Goal: Task Accomplishment & Management: Manage account settings

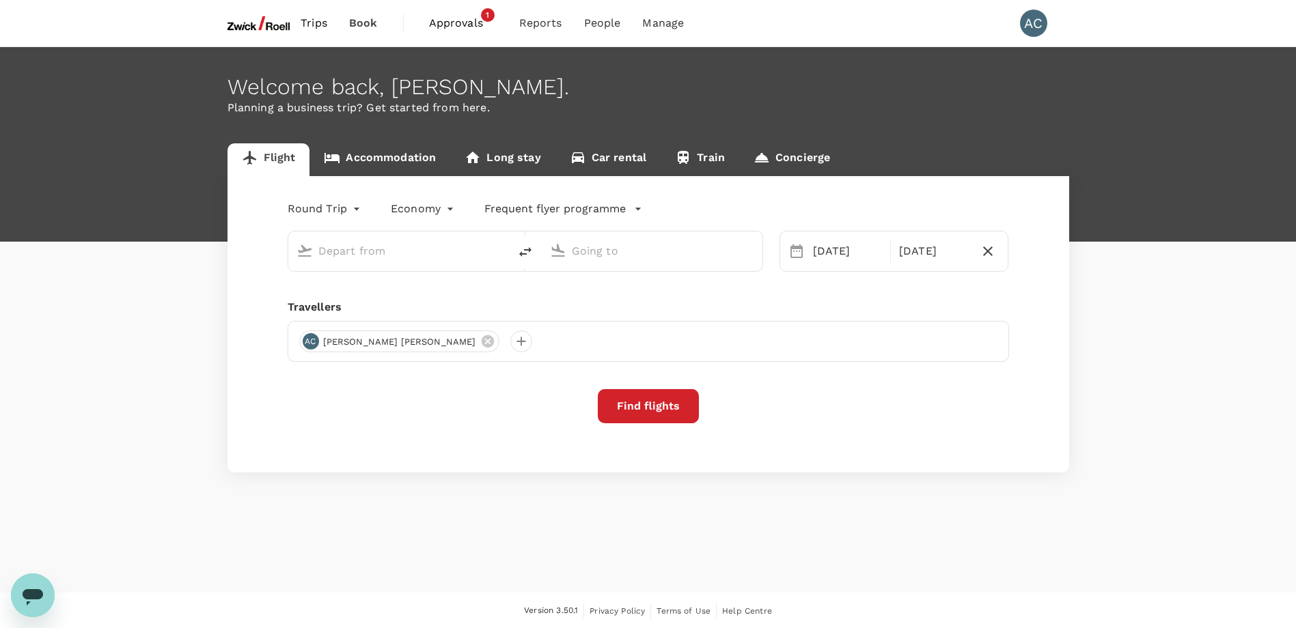
type input "Singapore Changi (SIN)"
type input "Soekarno-Hatta Intl (CGK)"
type input "Singapore Changi (SIN)"
type input "Soekarno-Hatta Intl (CGK)"
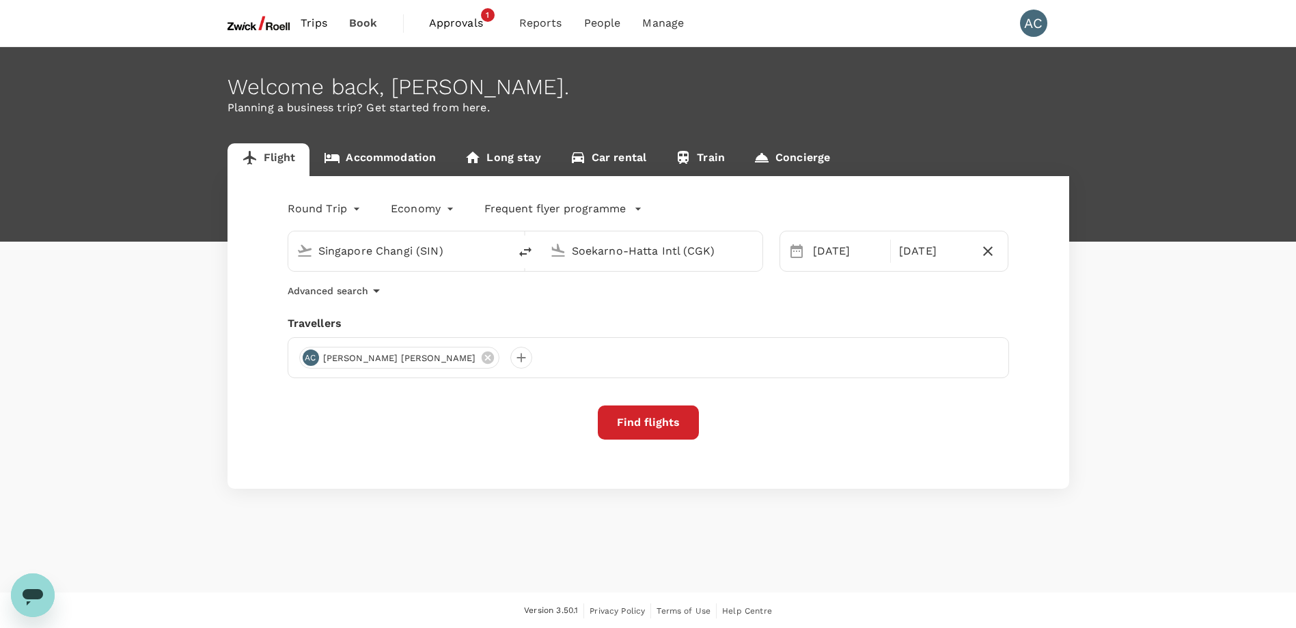
click at [461, 19] on span "Approvals" at bounding box center [463, 23] width 68 height 16
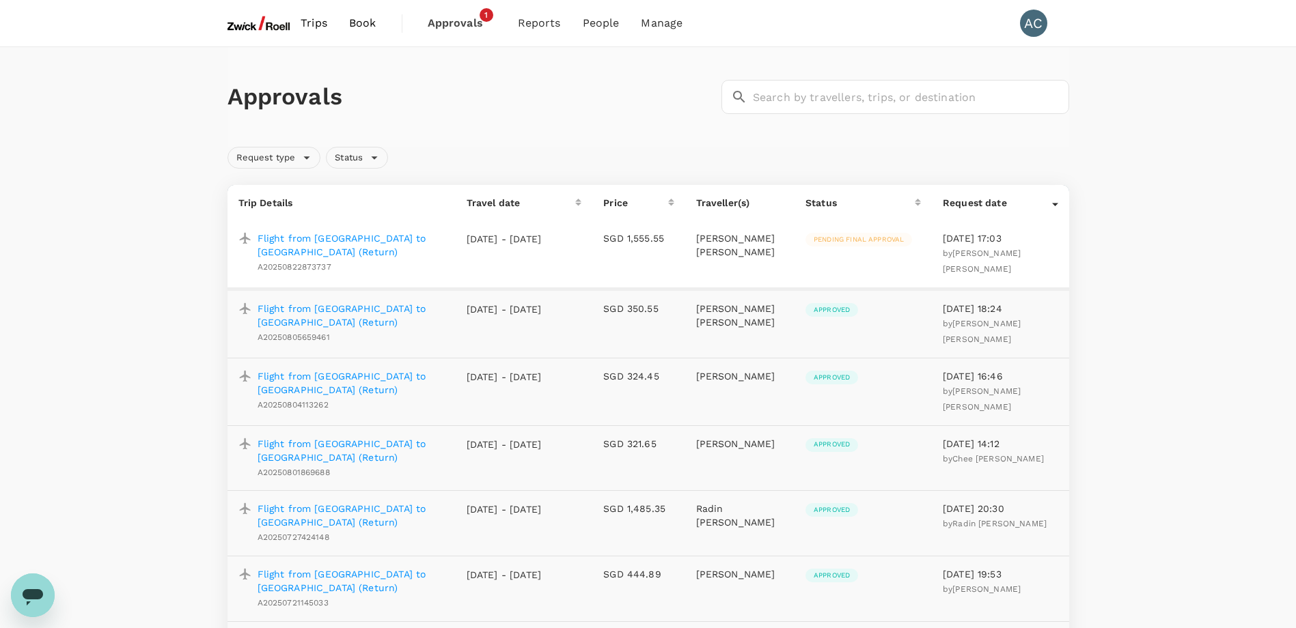
click at [815, 236] on span "Pending final approval" at bounding box center [858, 240] width 107 height 10
click at [389, 236] on p "Flight from [GEOGRAPHIC_DATA] to [GEOGRAPHIC_DATA] (Return)" at bounding box center [350, 245] width 187 height 27
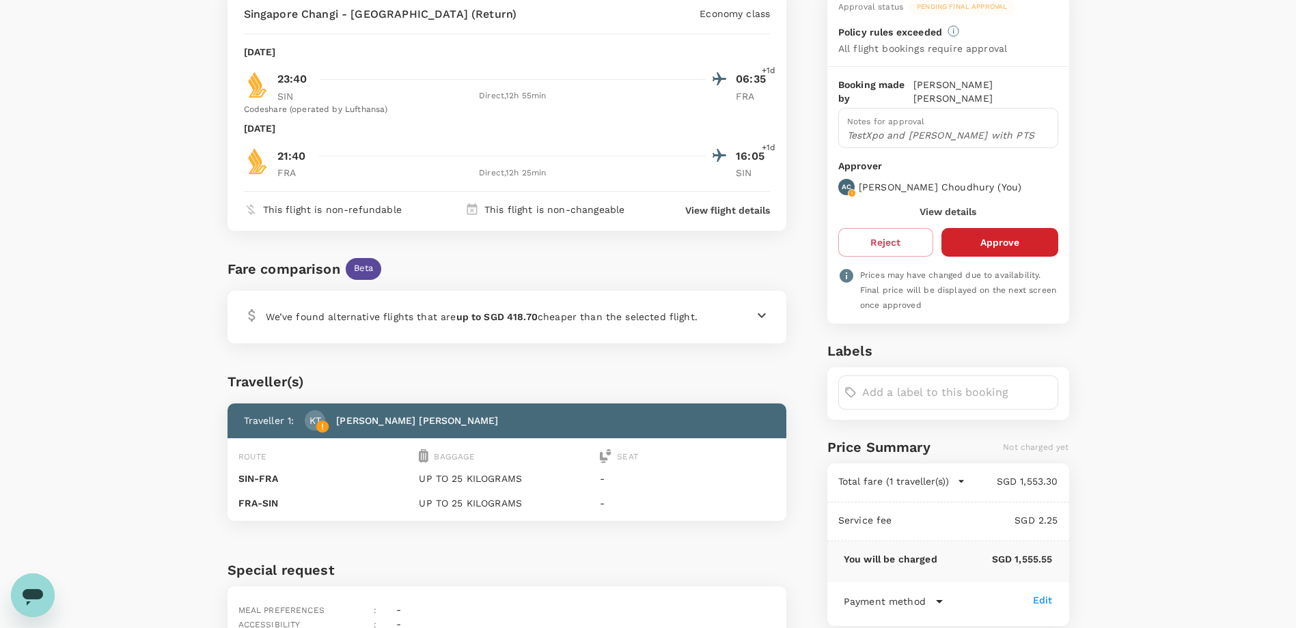
scroll to position [137, 0]
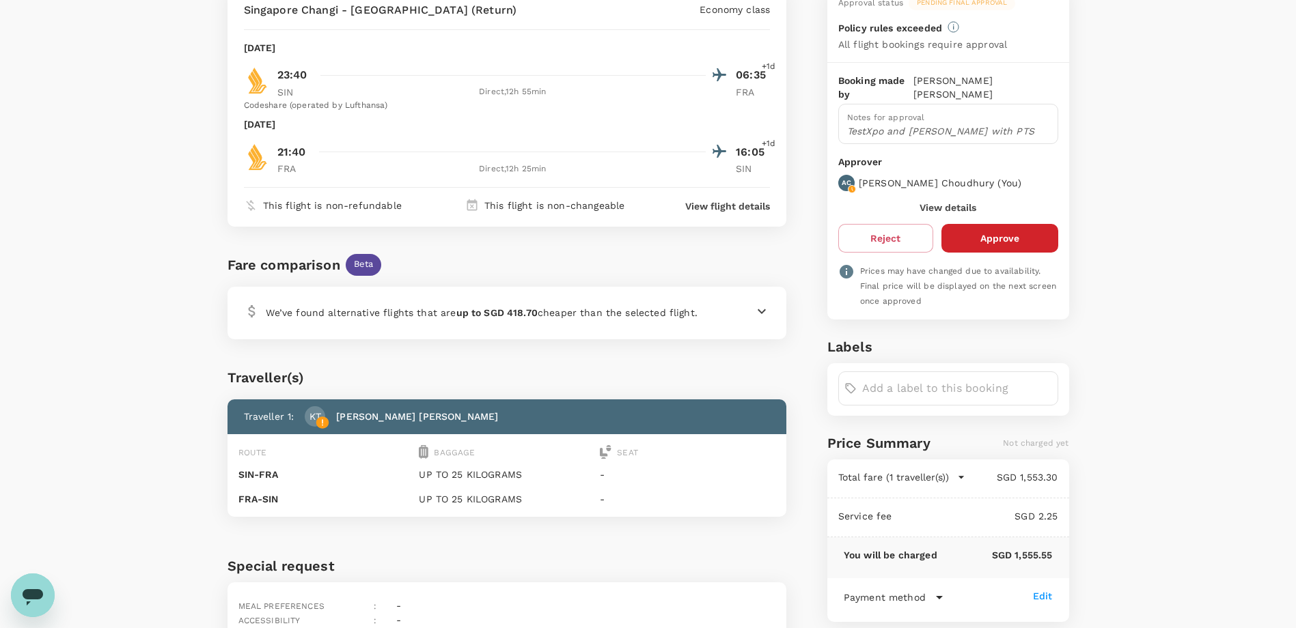
click at [993, 224] on button "Approve" at bounding box center [999, 238] width 117 height 29
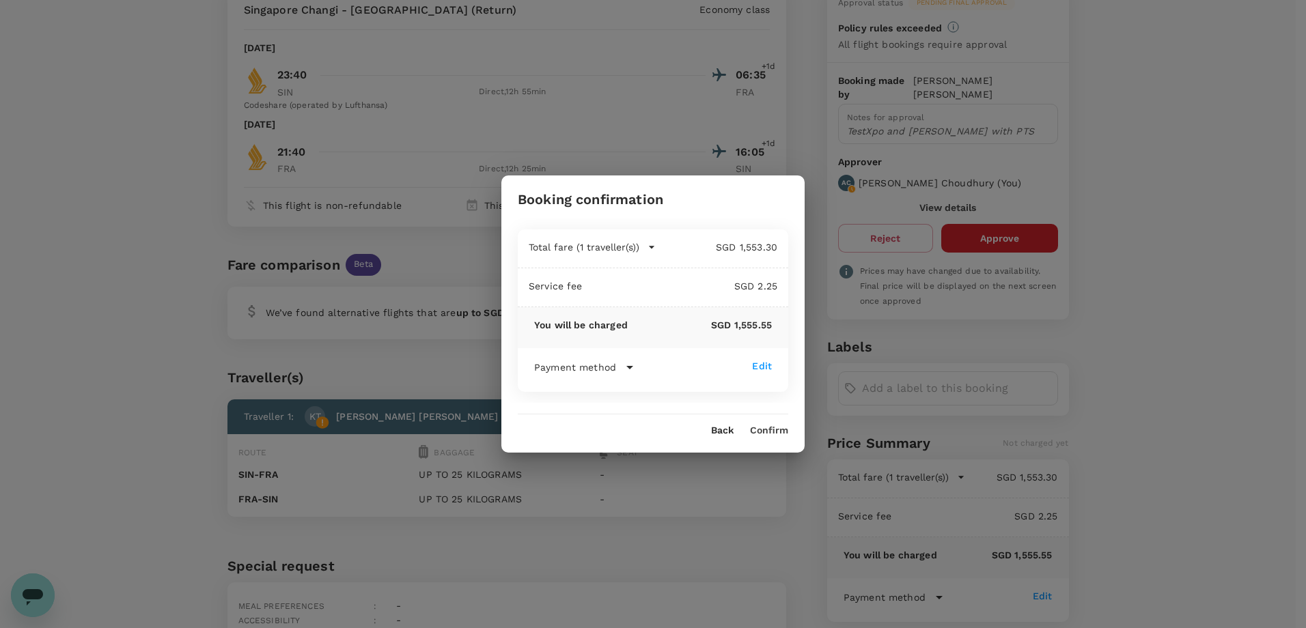
click at [767, 434] on button "Confirm" at bounding box center [769, 430] width 38 height 11
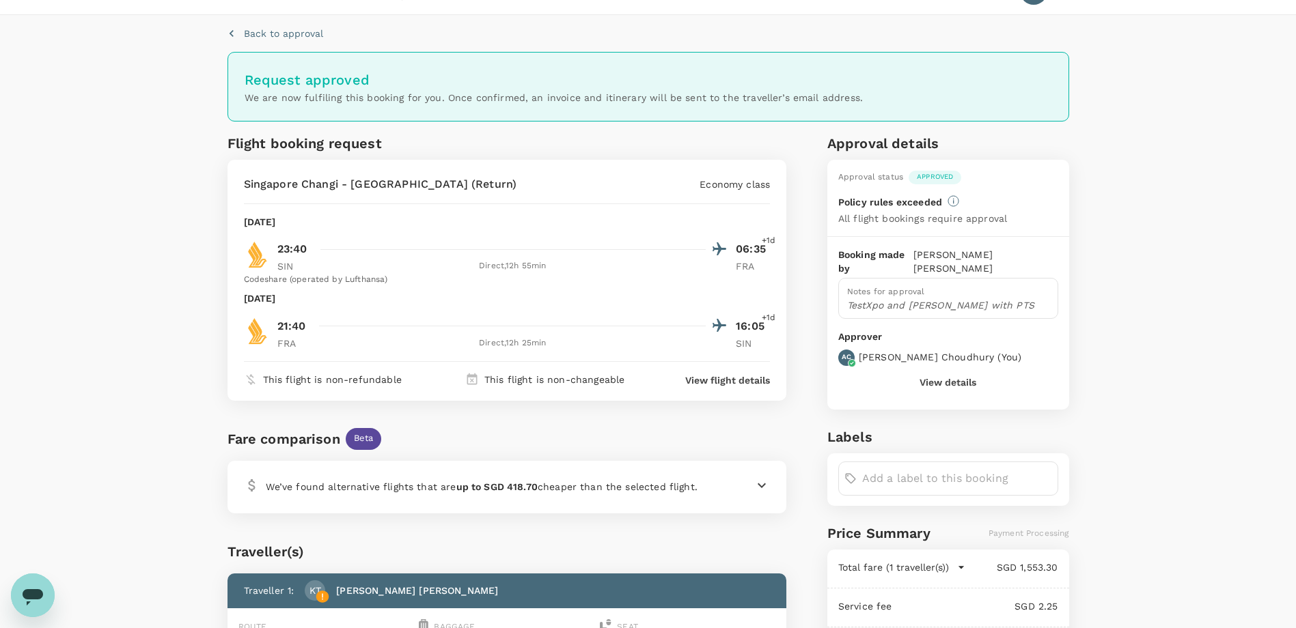
scroll to position [0, 0]
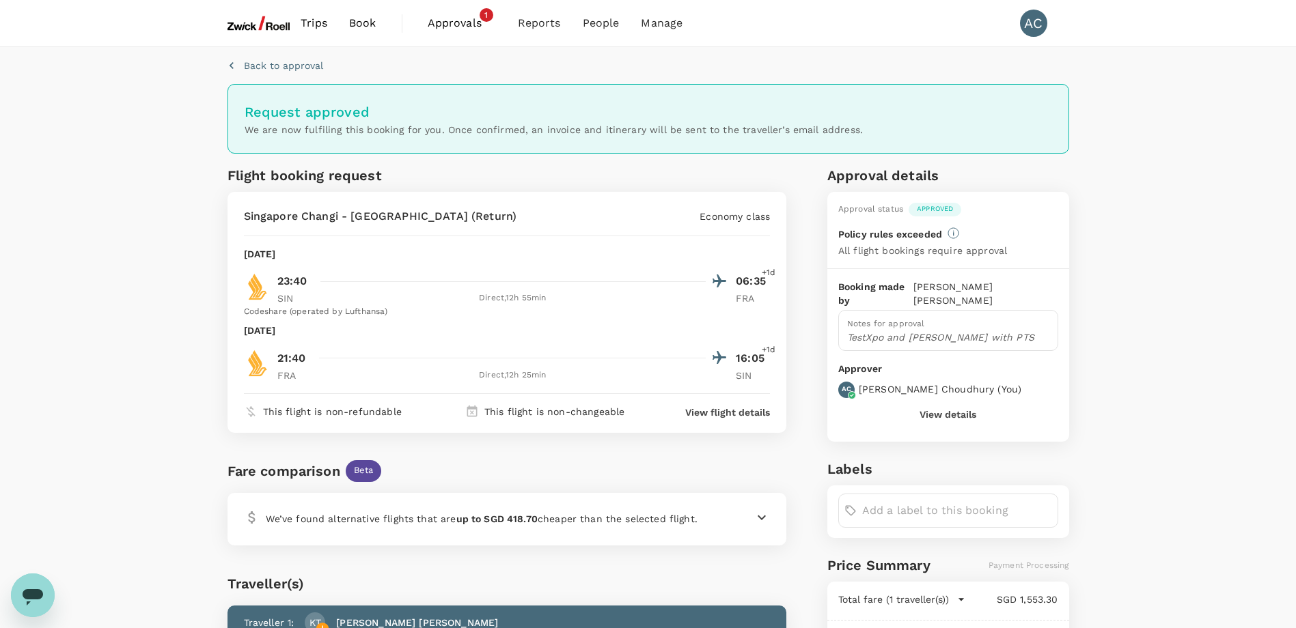
click at [277, 14] on img at bounding box center [258, 23] width 63 height 30
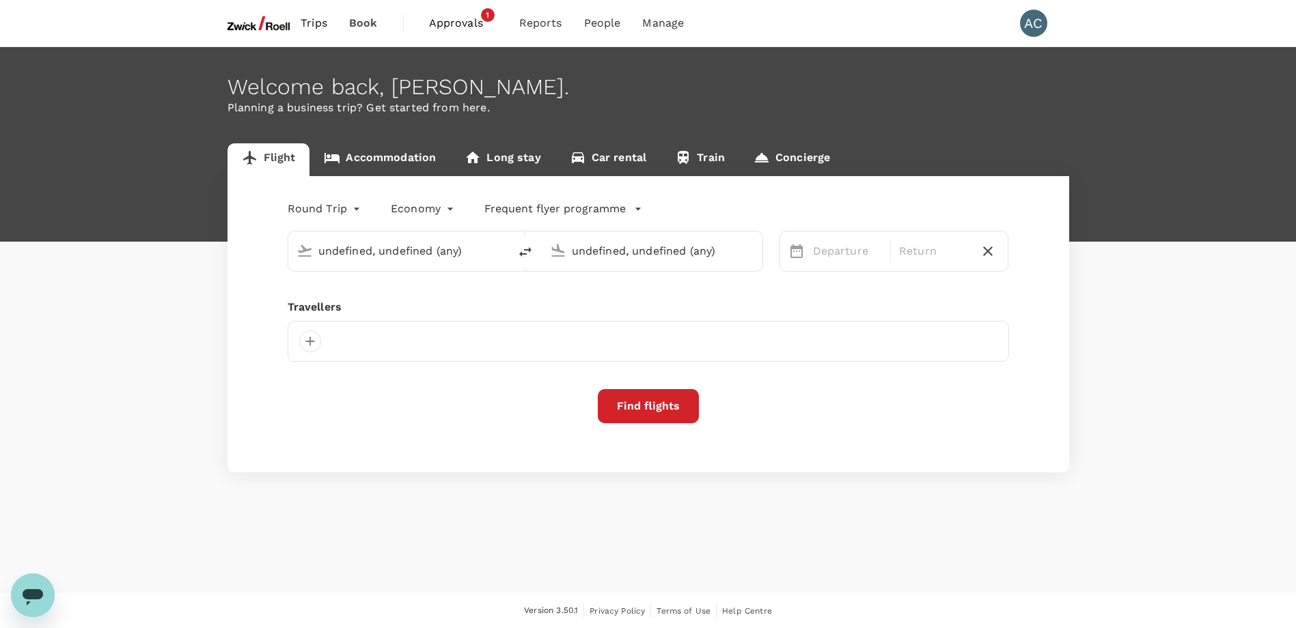
type input "Singapore Changi (SIN)"
type input "Soekarno-Hatta Intl (CGK)"
type input "Singapore Changi (SIN)"
type input "Soekarno-Hatta Intl (CGK)"
type input "Singapore Changi (SIN)"
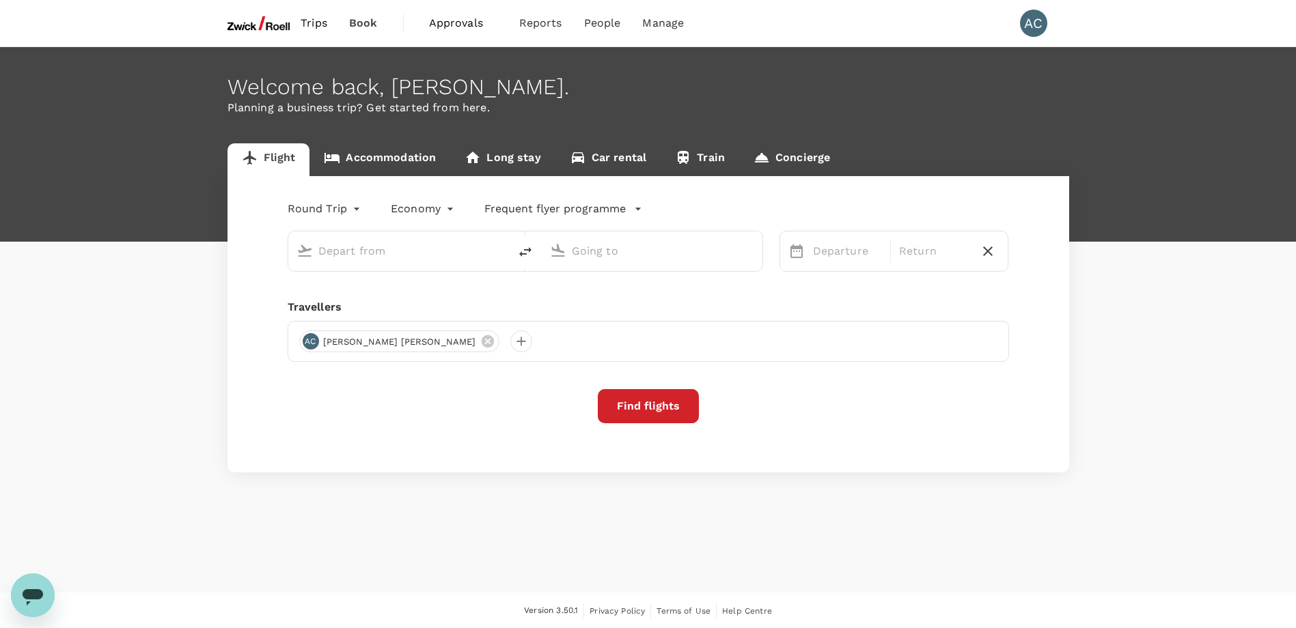
type input "Soekarno-Hatta Intl (CGK)"
